Goal: Use online tool/utility: Utilize a website feature to perform a specific function

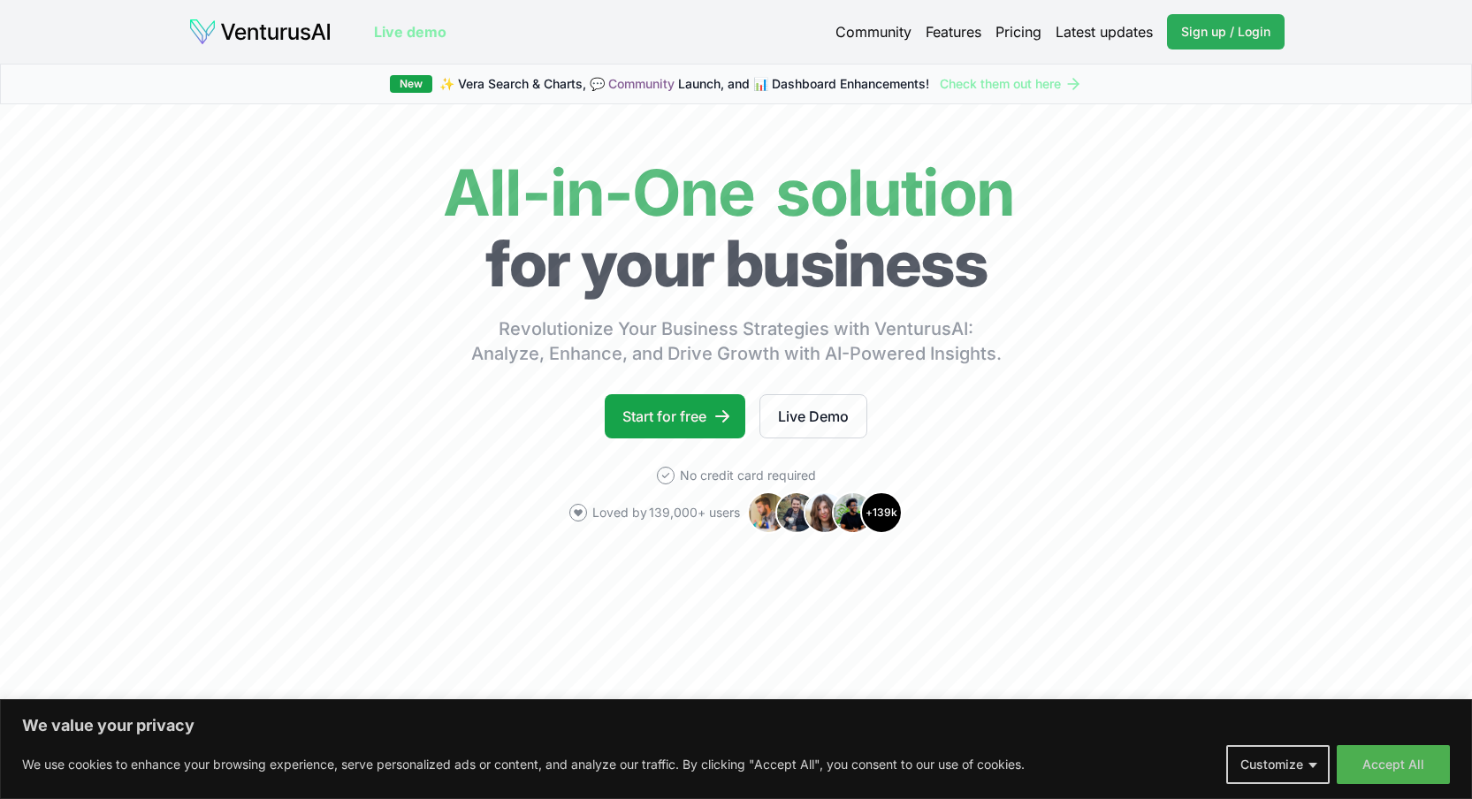
click at [1212, 28] on span "Sign up / Login" at bounding box center [1225, 32] width 89 height 18
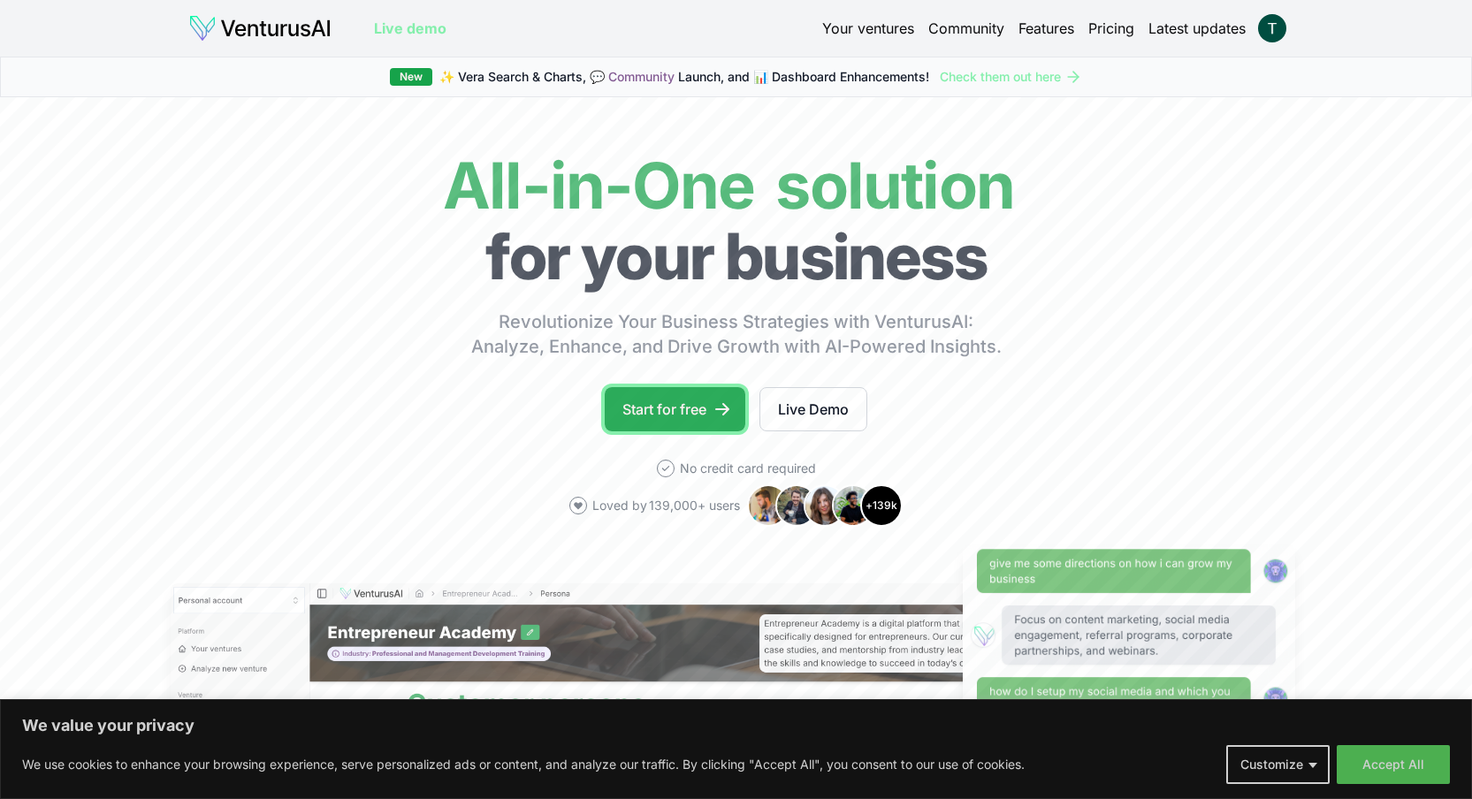
click at [694, 415] on link "Start for free" at bounding box center [675, 409] width 141 height 44
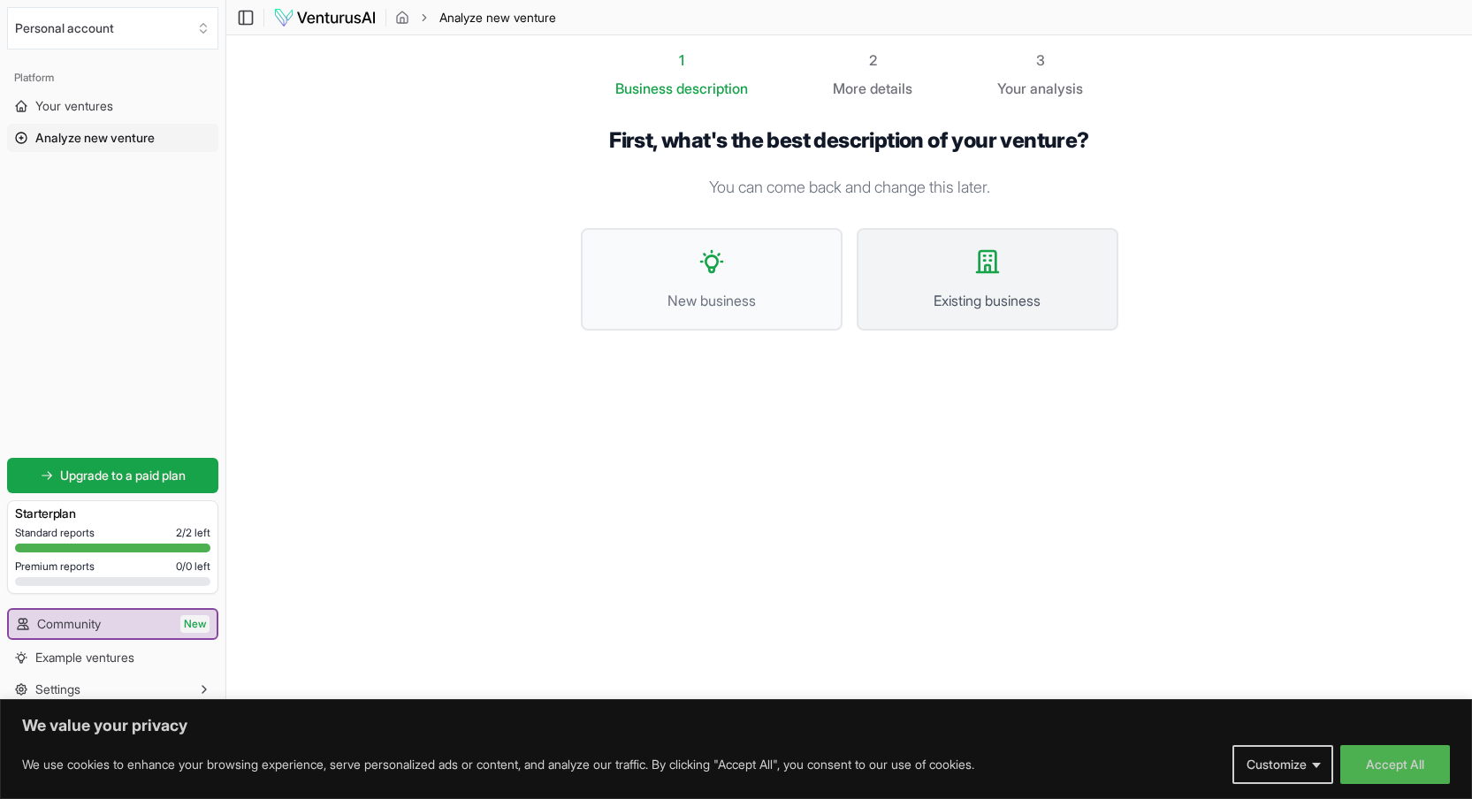
click at [1042, 279] on button "Existing business" at bounding box center [988, 279] width 262 height 103
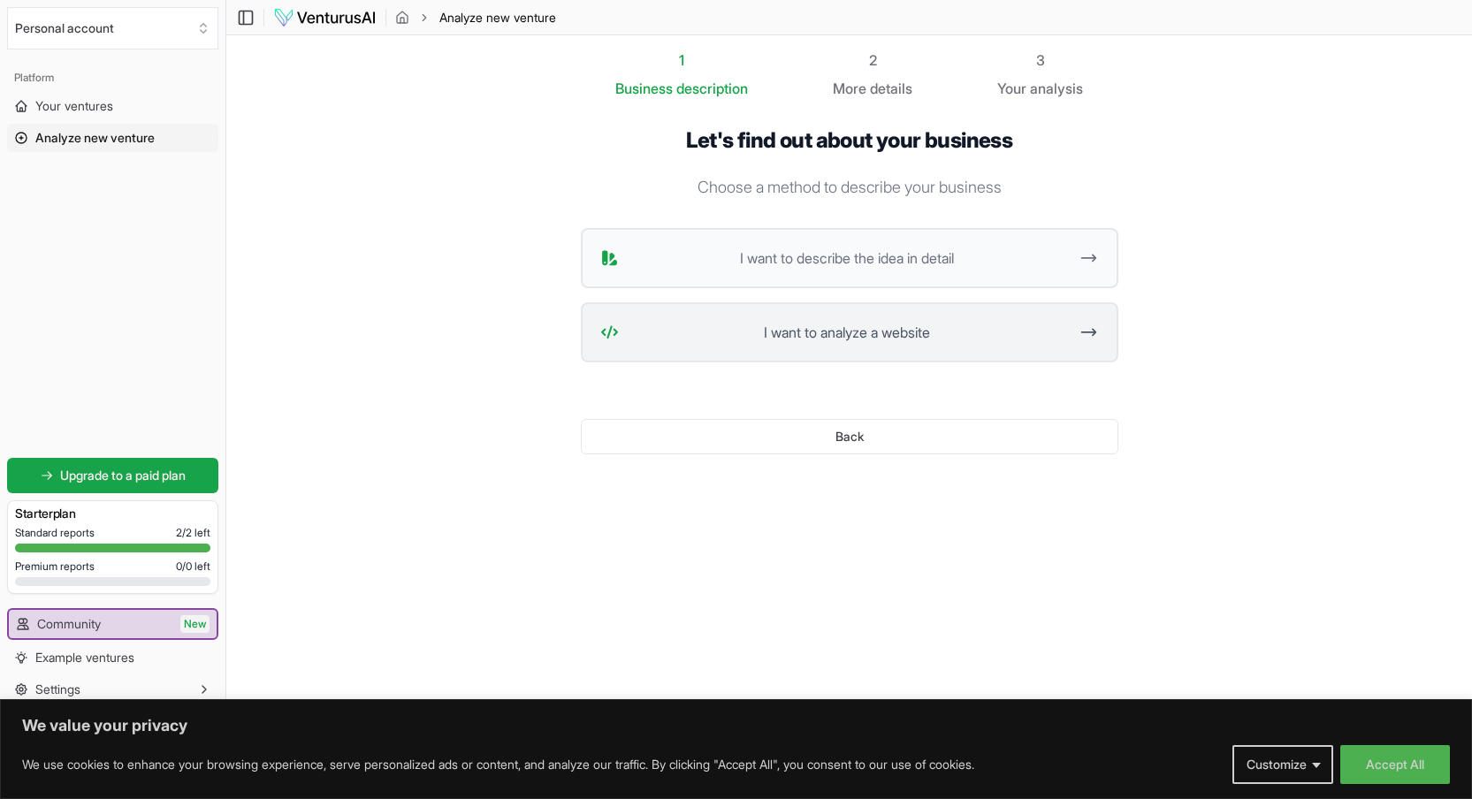
click at [960, 348] on button "I want to analyze a website" at bounding box center [850, 332] width 538 height 60
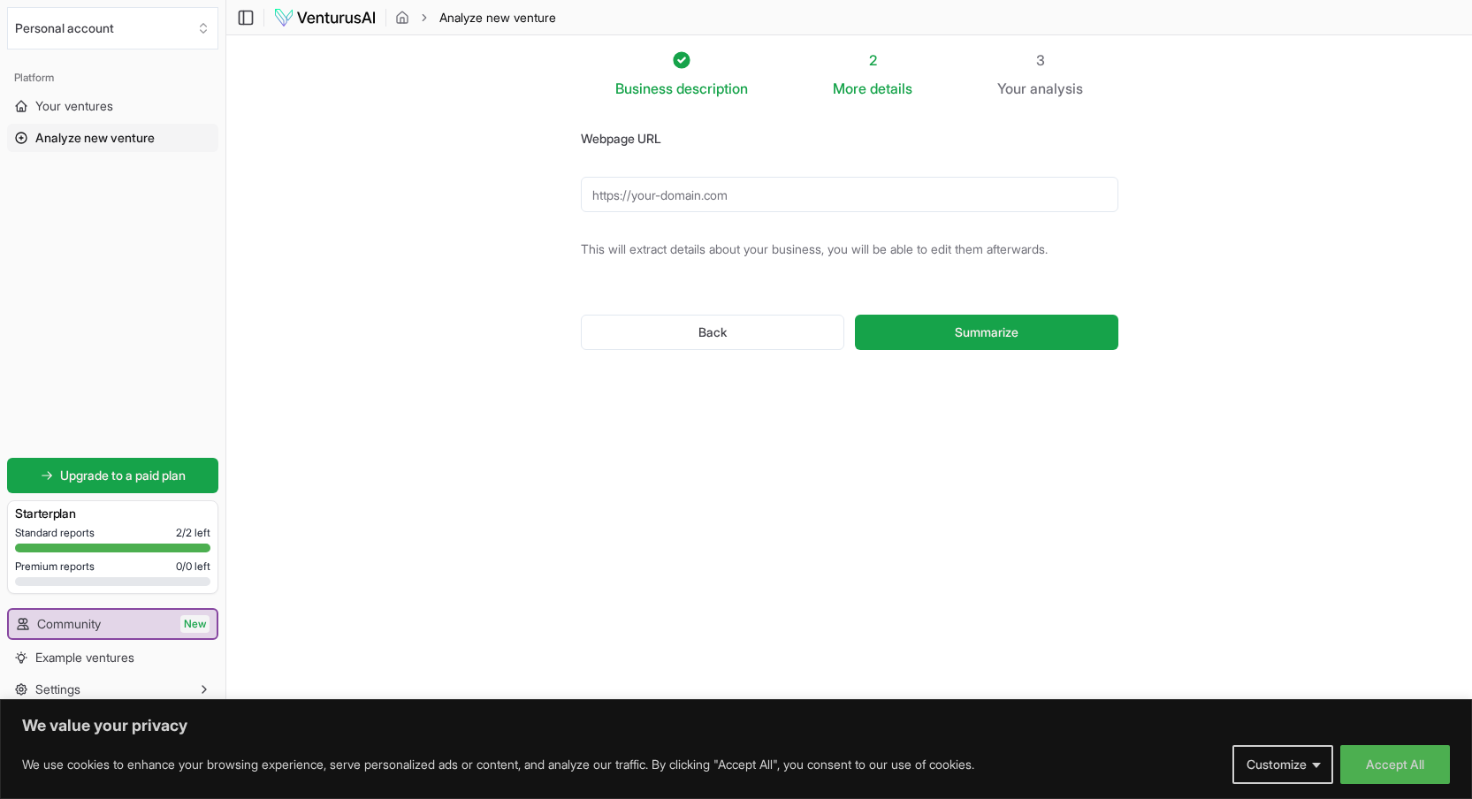
click at [715, 193] on input "Webpage URL" at bounding box center [850, 194] width 538 height 35
paste input "[URL][DOMAIN_NAME]"
type input "[URL][DOMAIN_NAME]"
click at [938, 332] on button "Summarize" at bounding box center [986, 332] width 263 height 35
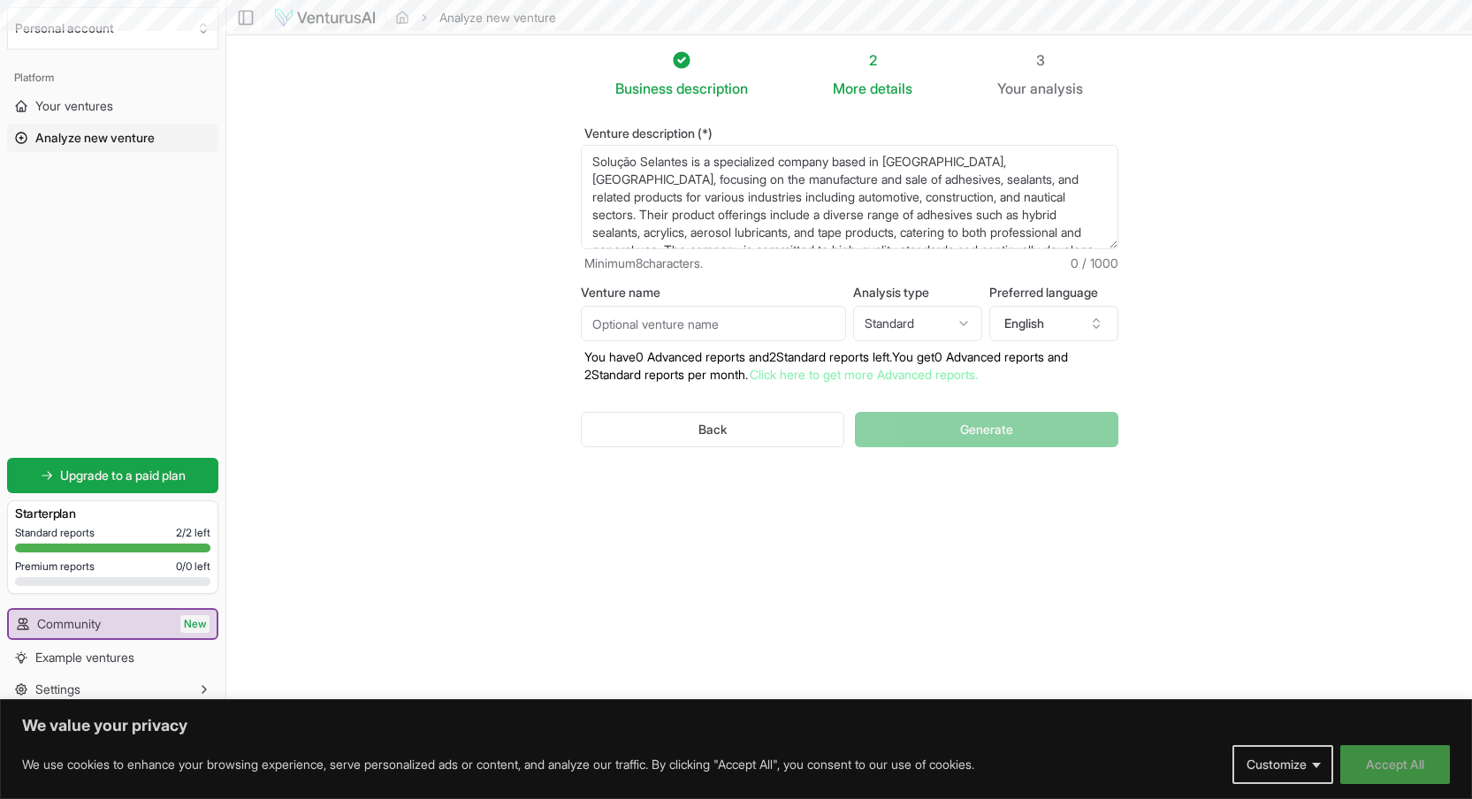
click at [1406, 767] on button "Accept All" at bounding box center [1396, 764] width 110 height 39
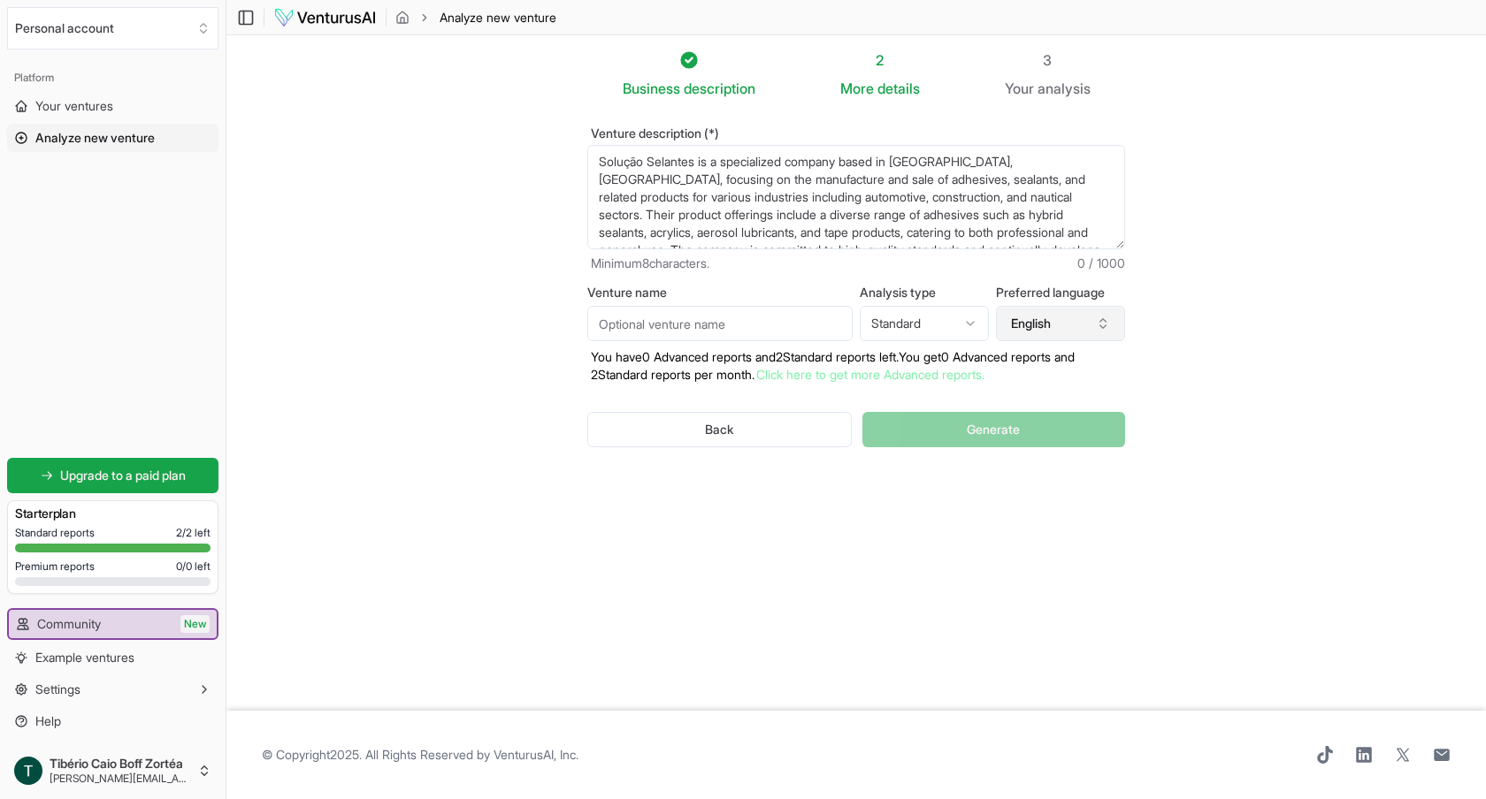
click at [1036, 317] on button "English" at bounding box center [1060, 323] width 129 height 35
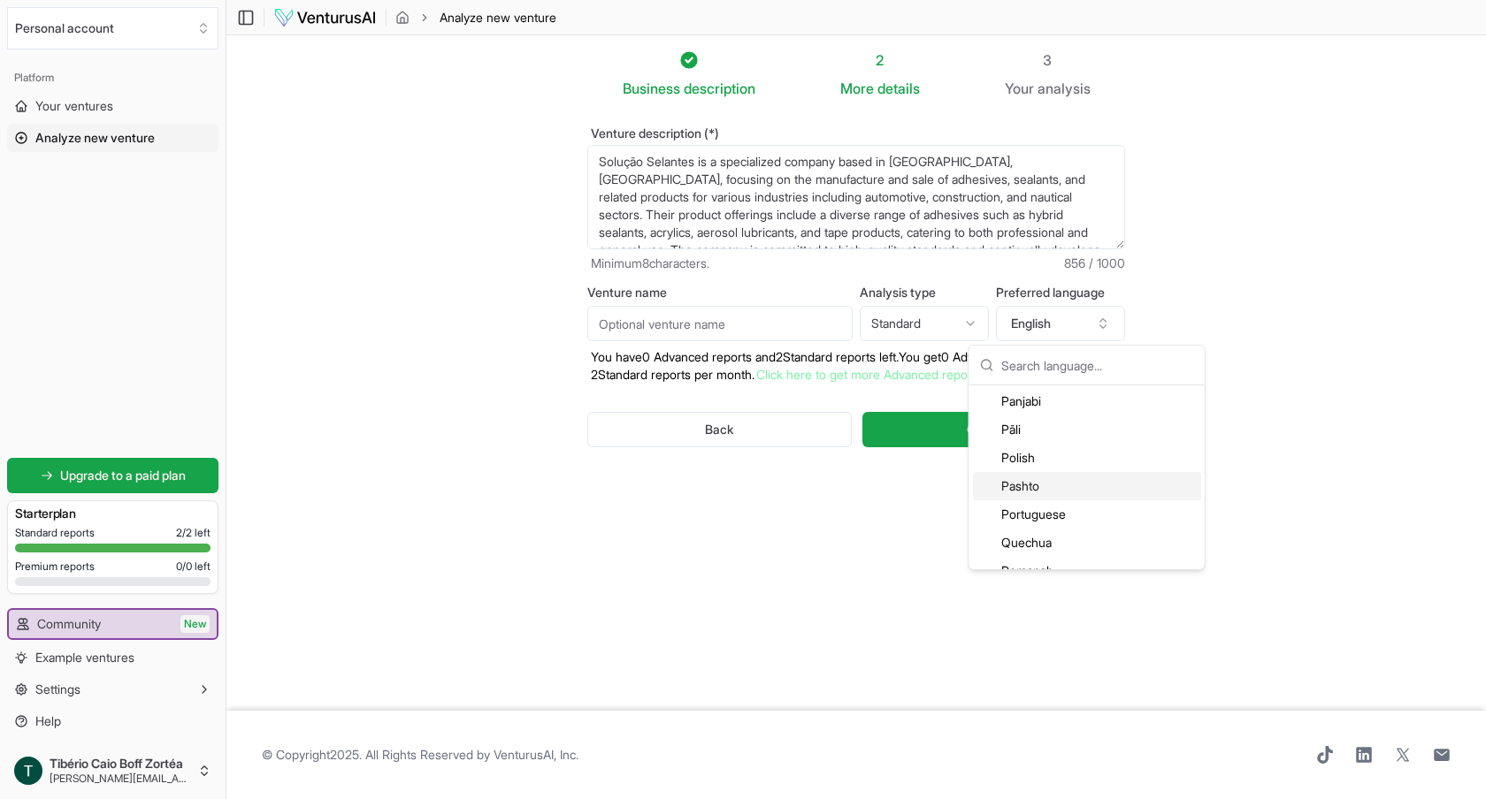
scroll to position [3540, 0]
click at [1053, 519] on div "Portuguese" at bounding box center [1087, 514] width 228 height 28
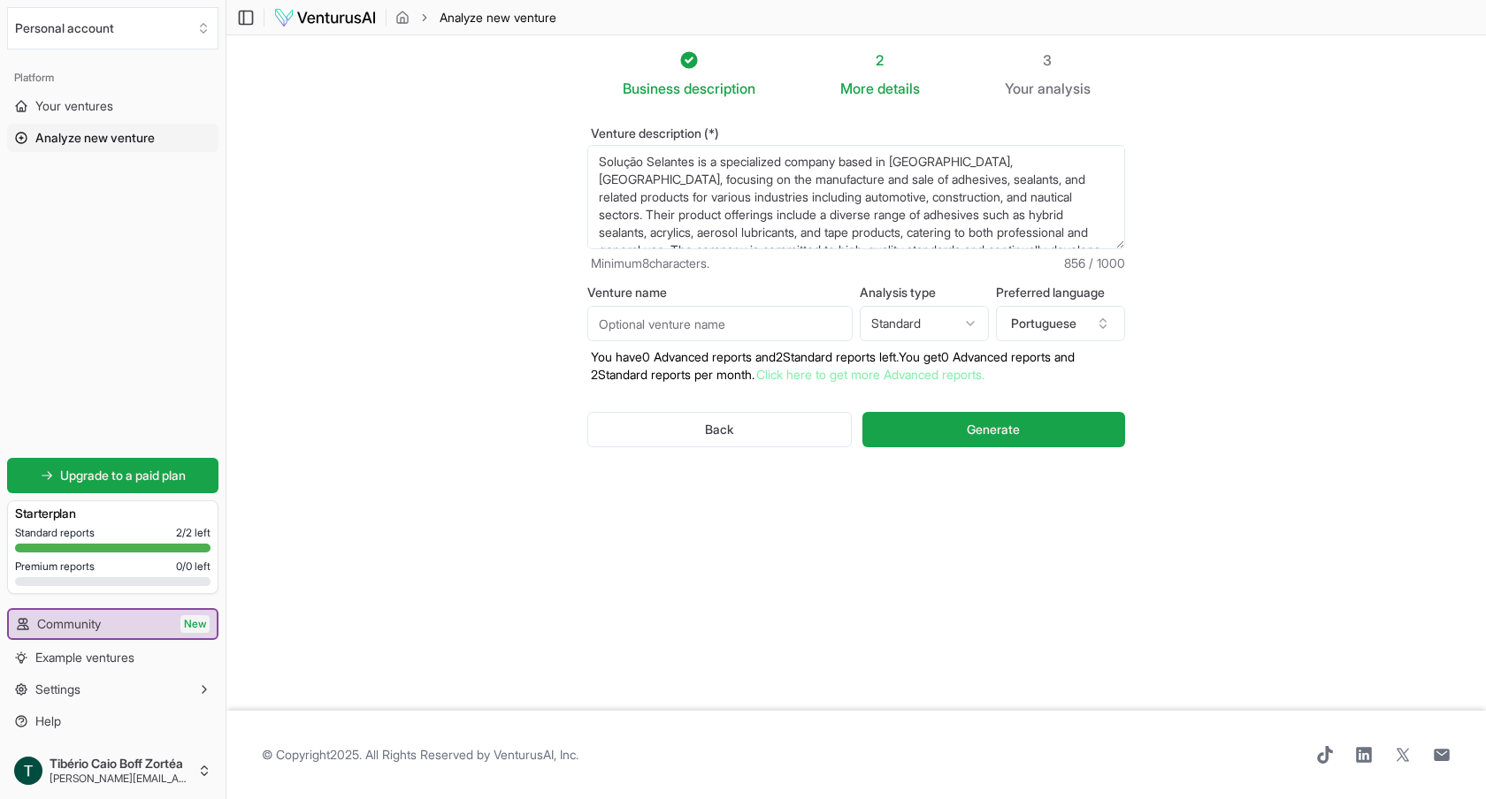
click at [927, 324] on html "We value your privacy We use cookies to enhance your browsing experience, serve…" at bounding box center [743, 399] width 1486 height 799
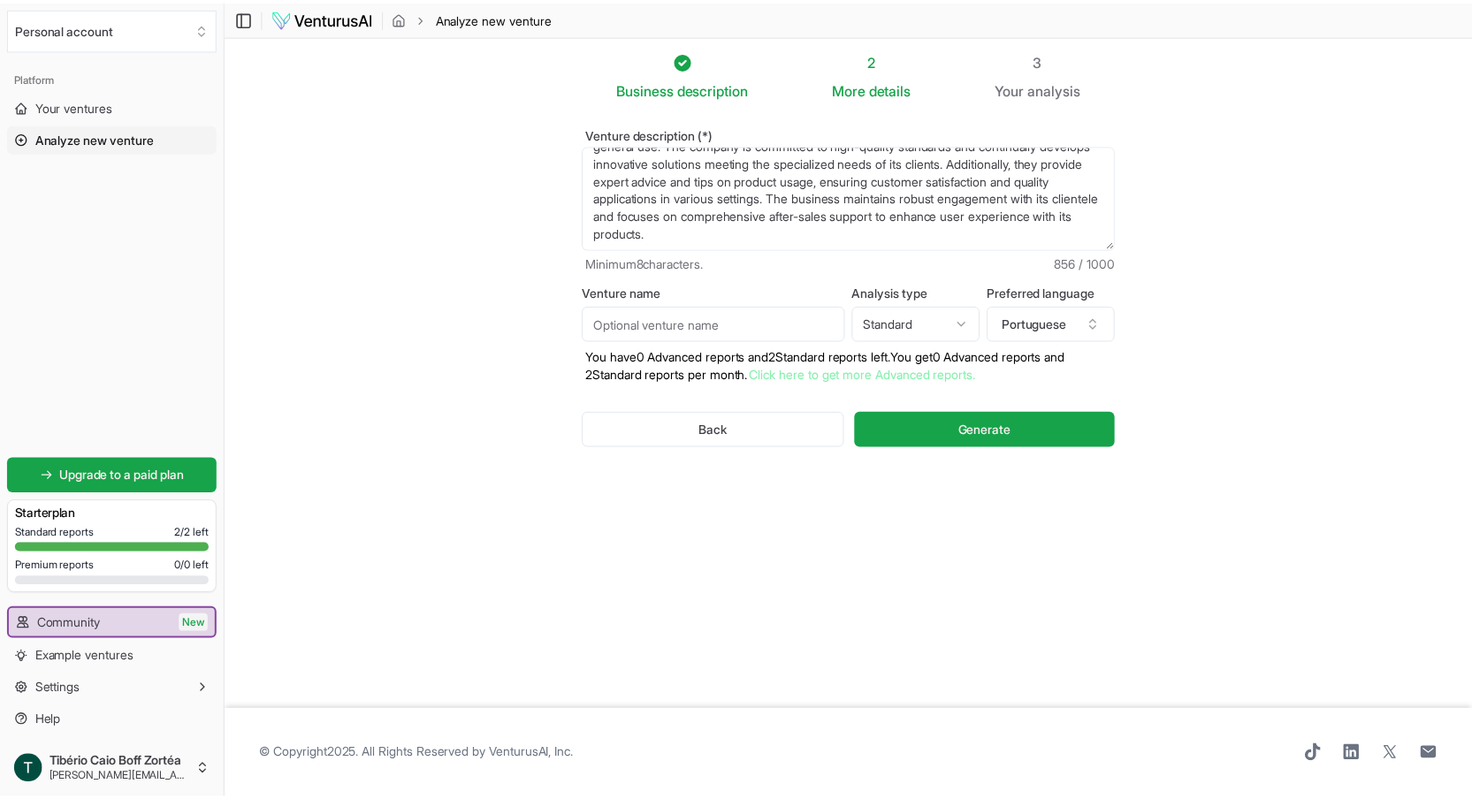
scroll to position [0, 0]
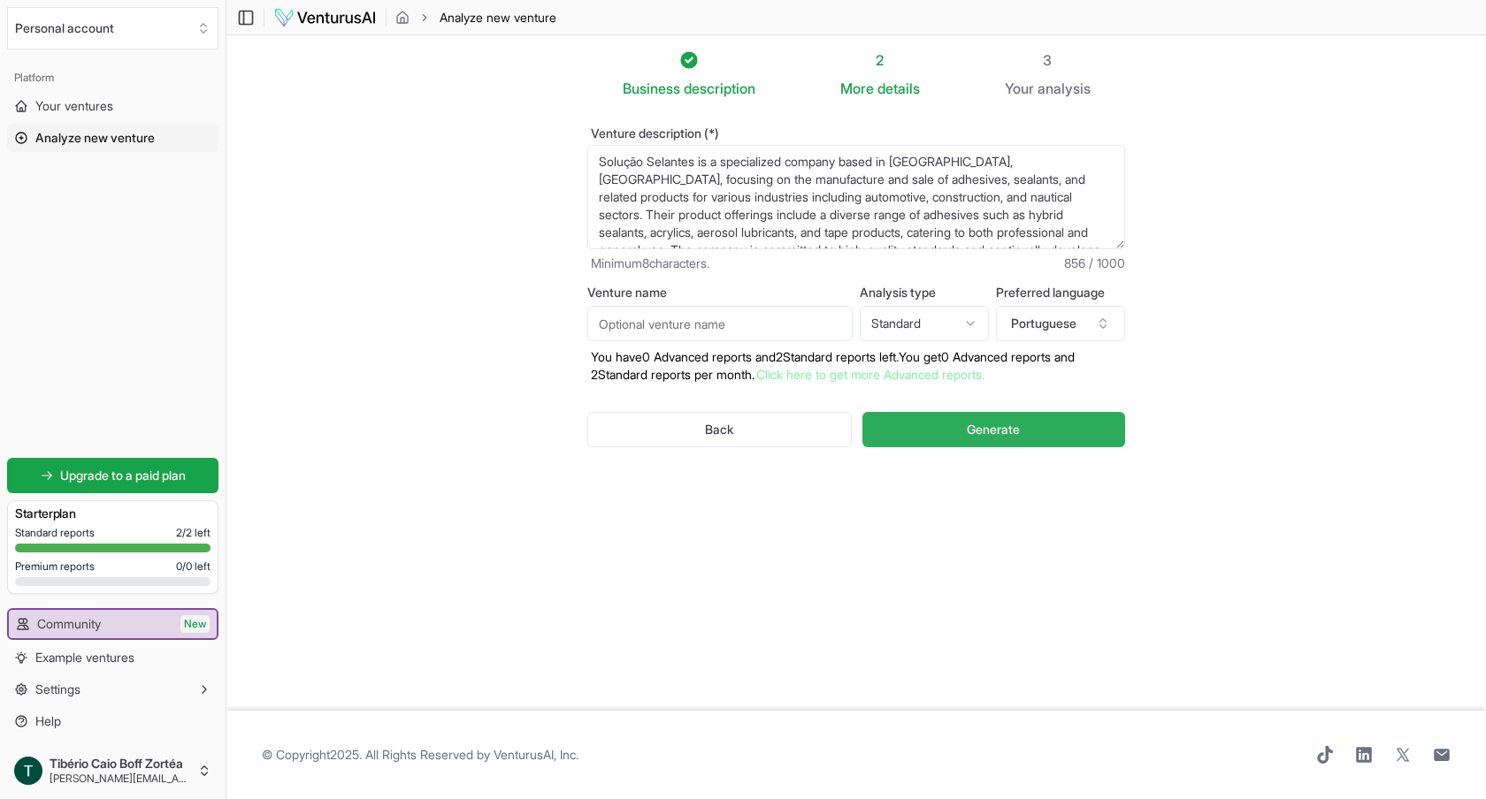
click at [995, 434] on span "Generate" at bounding box center [993, 430] width 53 height 18
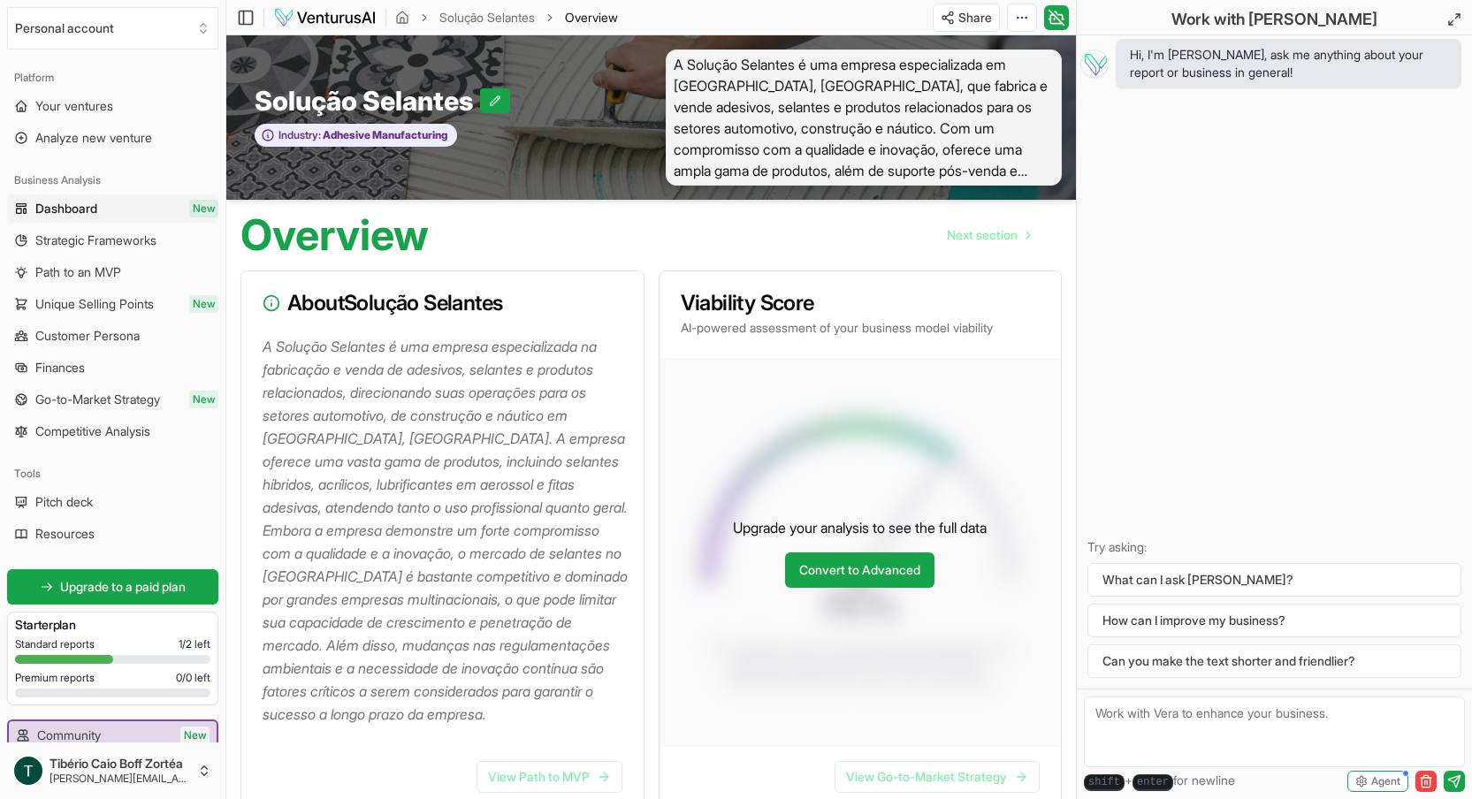
click at [80, 207] on span "Dashboard" at bounding box center [66, 209] width 62 height 18
click at [1016, 11] on html "We value your privacy We use cookies to enhance your browsing experience, serve…" at bounding box center [736, 399] width 1472 height 799
click at [964, 85] on div "Download PDF" at bounding box center [955, 82] width 144 height 28
